Goal: Transaction & Acquisition: Purchase product/service

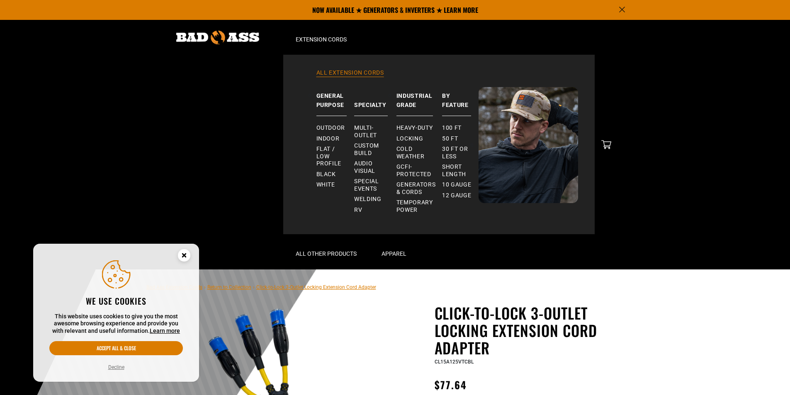
click at [349, 76] on link "All Extension Cords" at bounding box center [439, 78] width 278 height 18
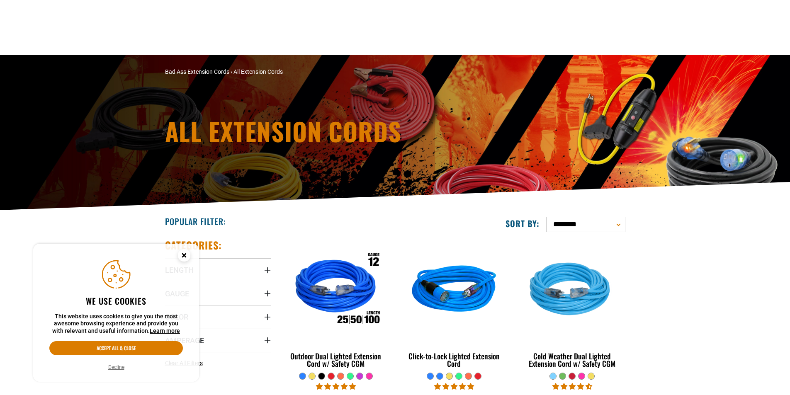
scroll to position [83, 0]
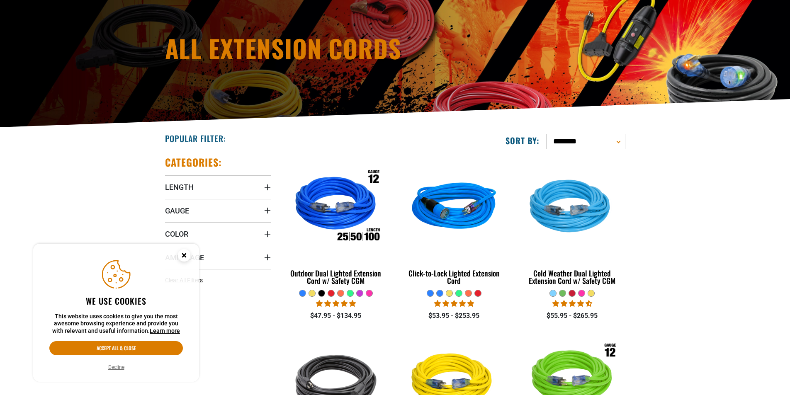
click at [574, 145] on select "**********" at bounding box center [585, 141] width 79 height 15
select select "**********"
click at [546, 134] on select "**********" at bounding box center [585, 141] width 79 height 15
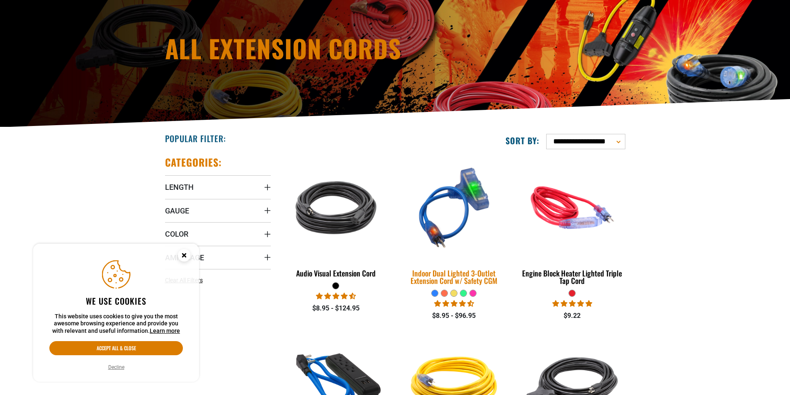
scroll to position [166, 0]
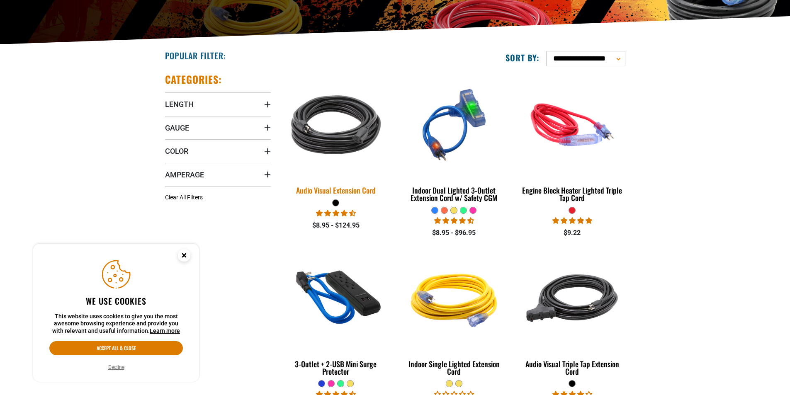
click at [353, 147] on img at bounding box center [336, 125] width 116 height 106
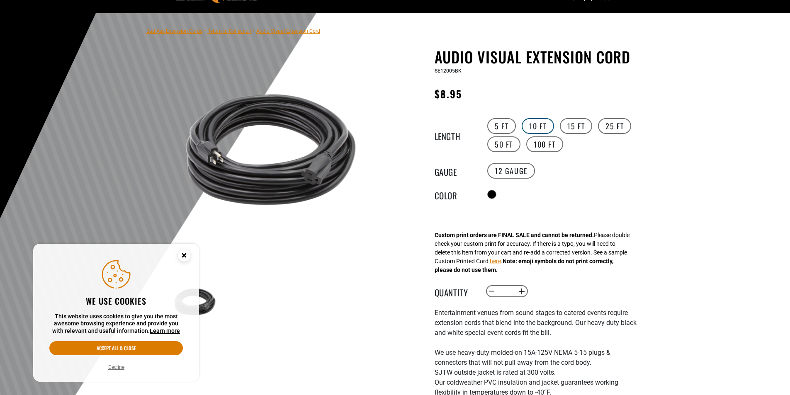
click at [533, 128] on label "10 FT" at bounding box center [538, 126] width 32 height 16
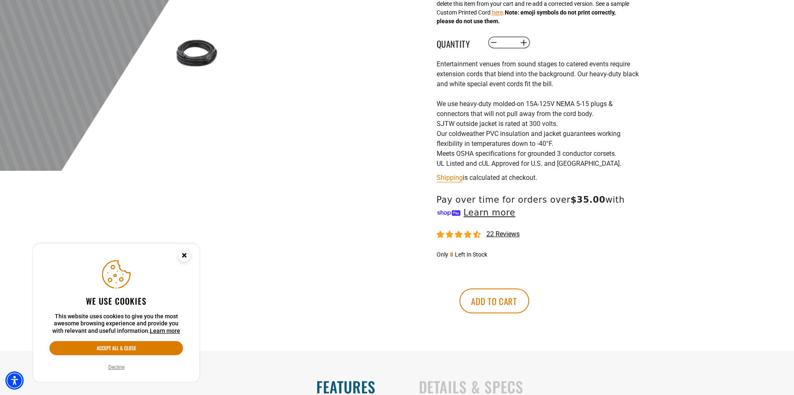
scroll to position [456, 0]
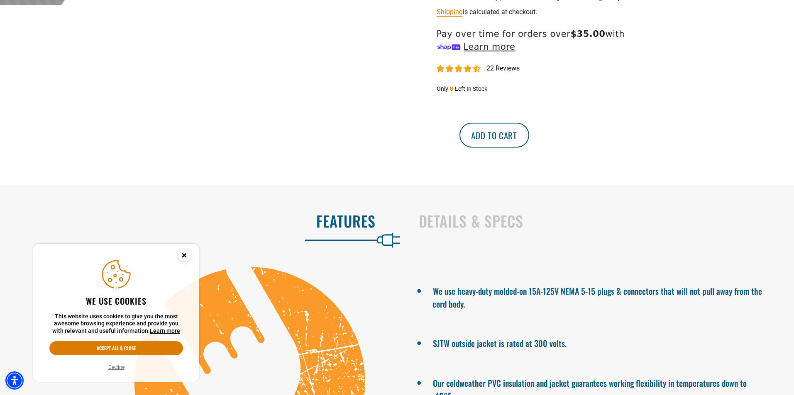
click at [529, 138] on button "Add to cart" at bounding box center [494, 135] width 70 height 25
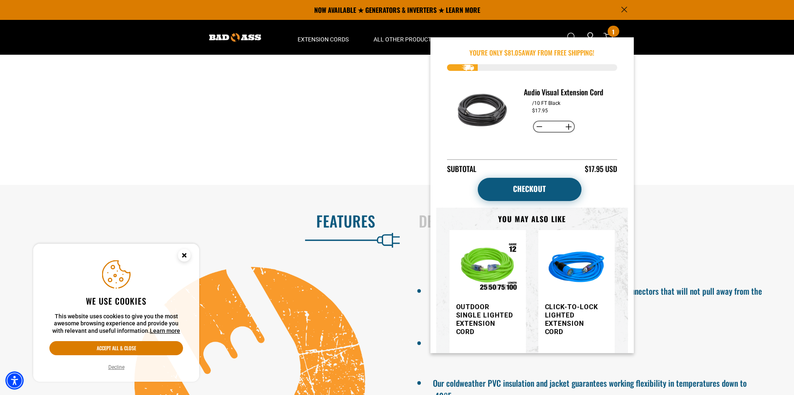
click at [516, 178] on link "Checkout" at bounding box center [529, 189] width 104 height 23
drag, startPoint x: 516, startPoint y: 179, endPoint x: 517, endPoint y: 173, distance: 6.2
click at [516, 178] on link "Checkout" at bounding box center [529, 189] width 104 height 23
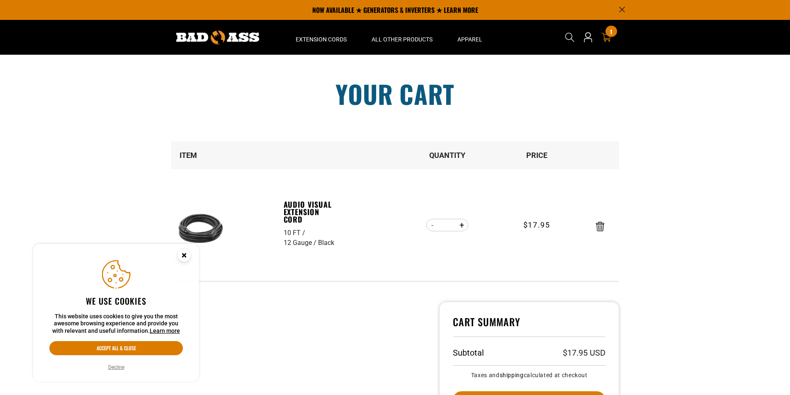
scroll to position [124, 0]
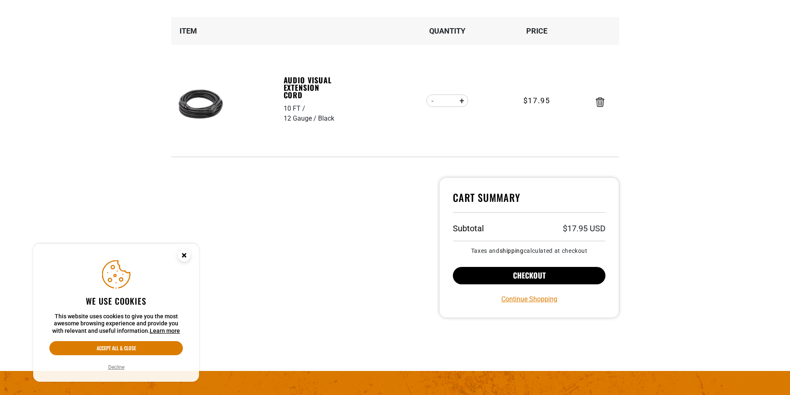
drag, startPoint x: 485, startPoint y: 275, endPoint x: 479, endPoint y: 275, distance: 6.6
click at [482, 275] on button "Checkout" at bounding box center [529, 275] width 153 height 17
